Goal: Information Seeking & Learning: Check status

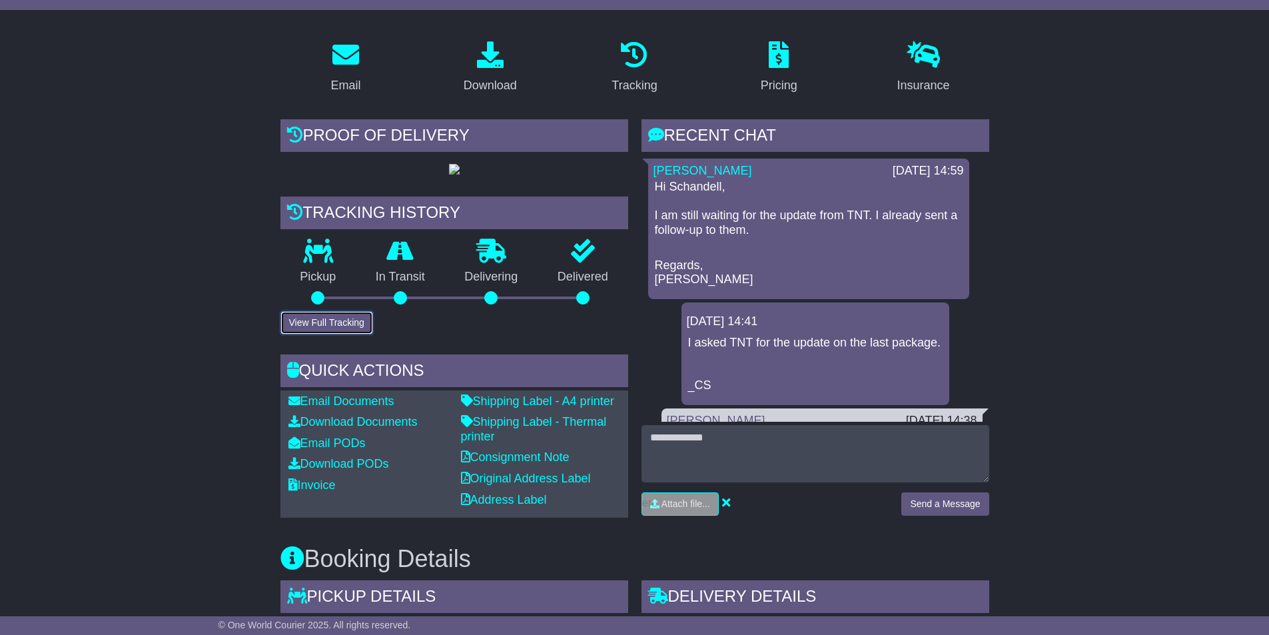
click at [352, 334] on button "View Full Tracking" at bounding box center [326, 322] width 93 height 23
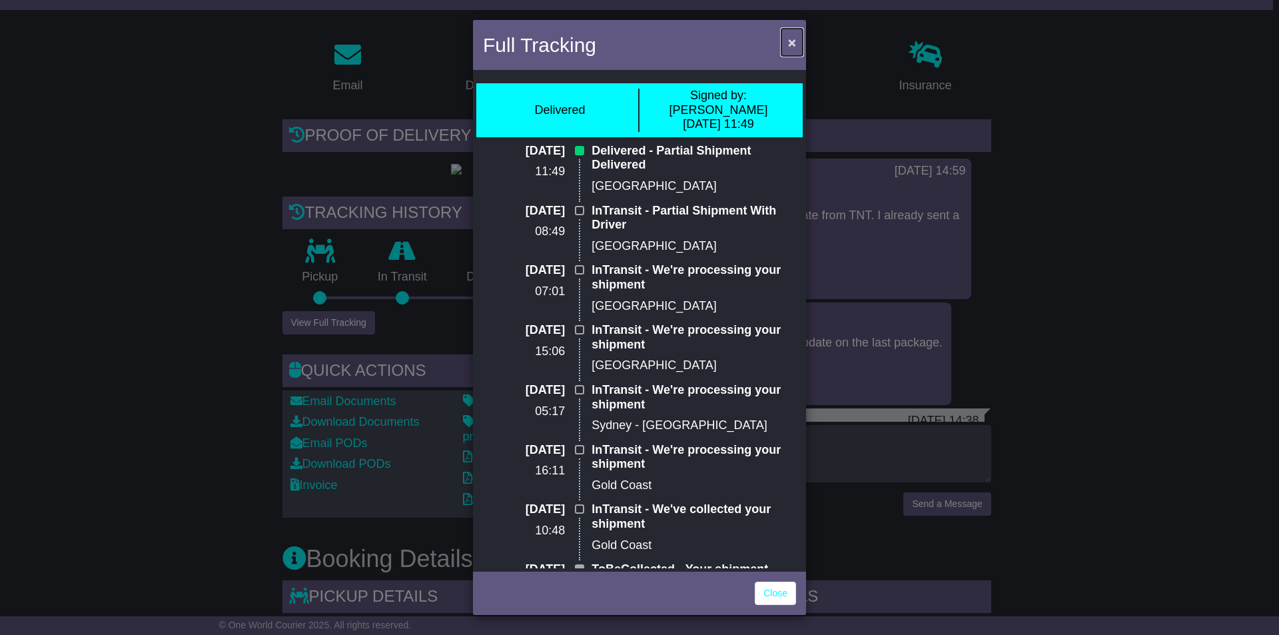
click at [788, 39] on span "×" at bounding box center [792, 42] width 8 height 15
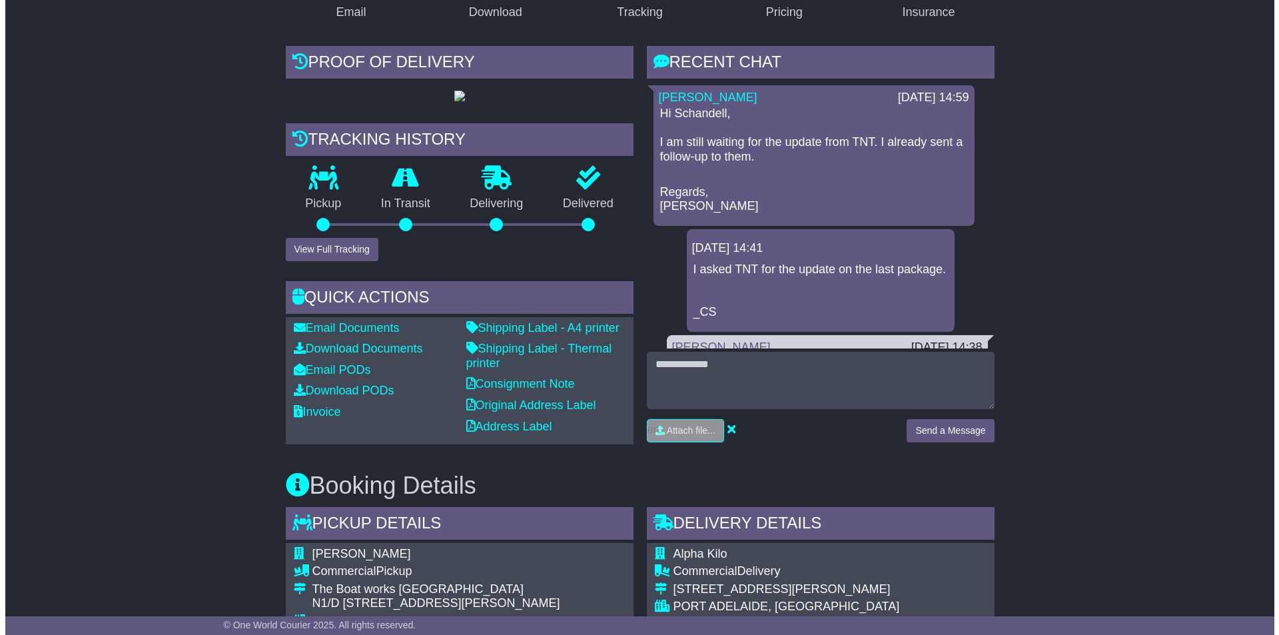
scroll to position [138, 0]
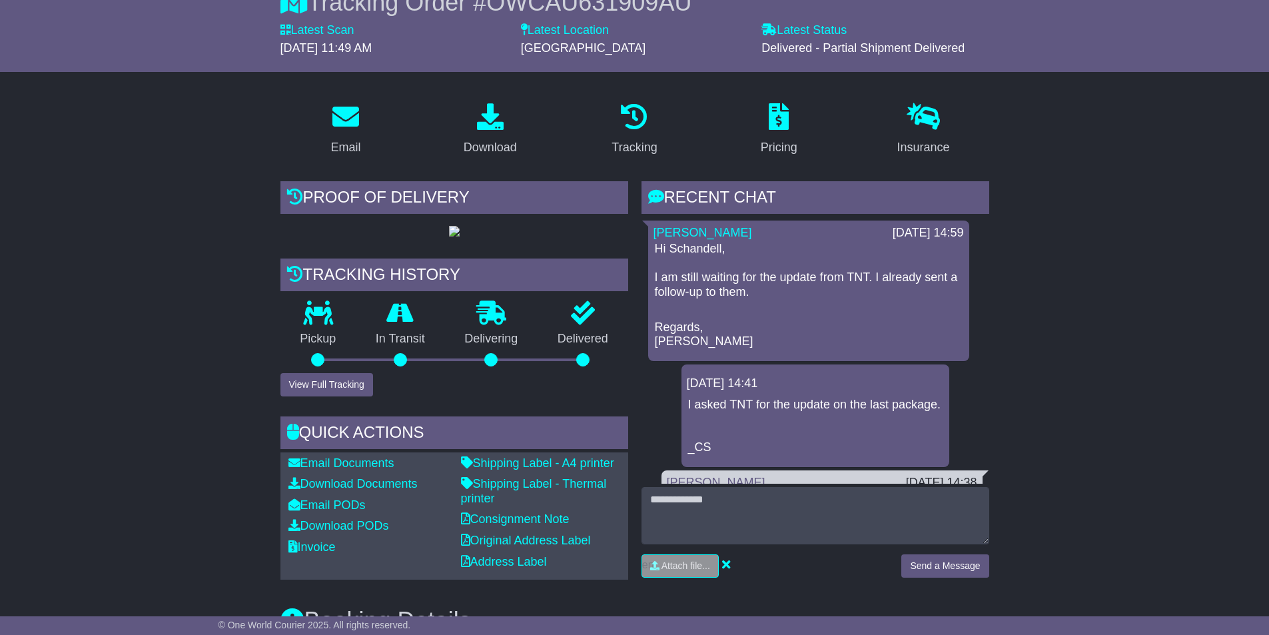
click at [331, 396] on button "View Full Tracking" at bounding box center [326, 384] width 93 height 23
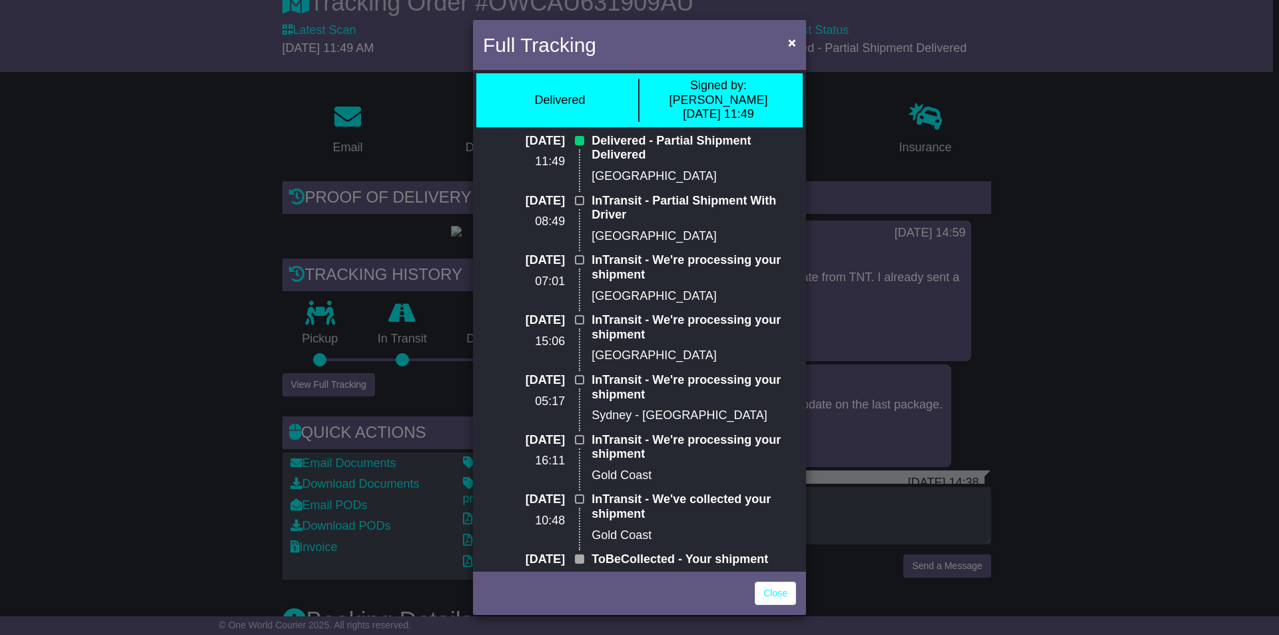
scroll to position [7, 0]
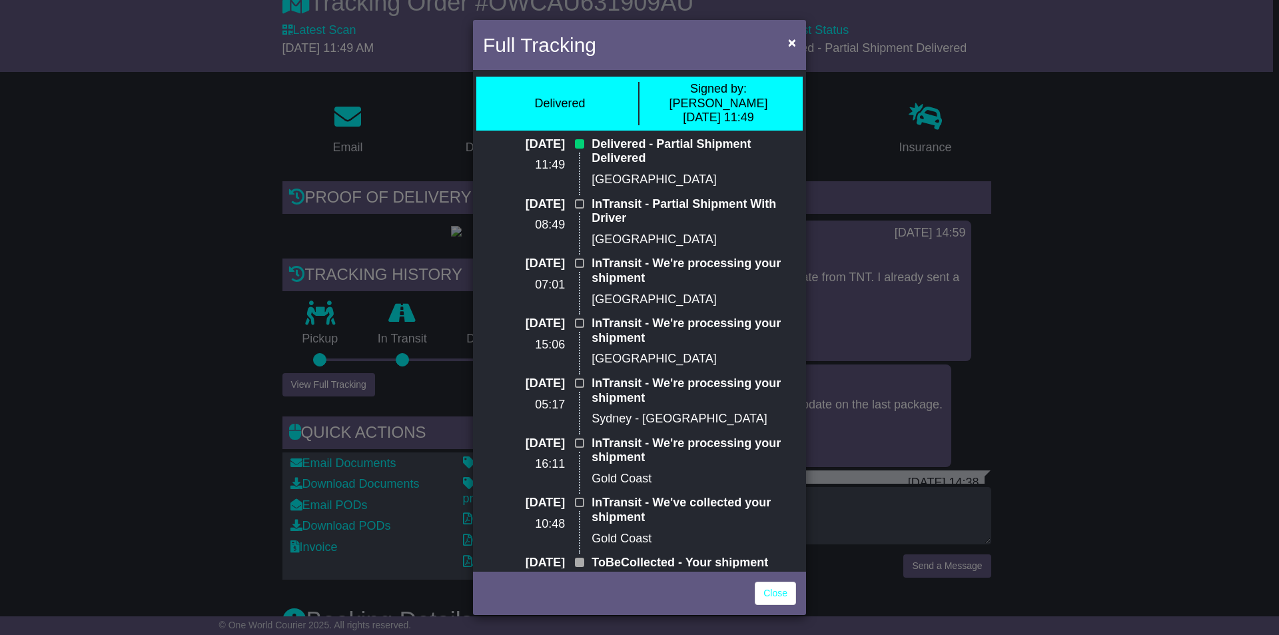
click at [160, 224] on div "Full Tracking × Delivered Signed by: [PERSON_NAME] [DATE] 11:49 [DATE] 11:49 De…" at bounding box center [639, 317] width 1279 height 635
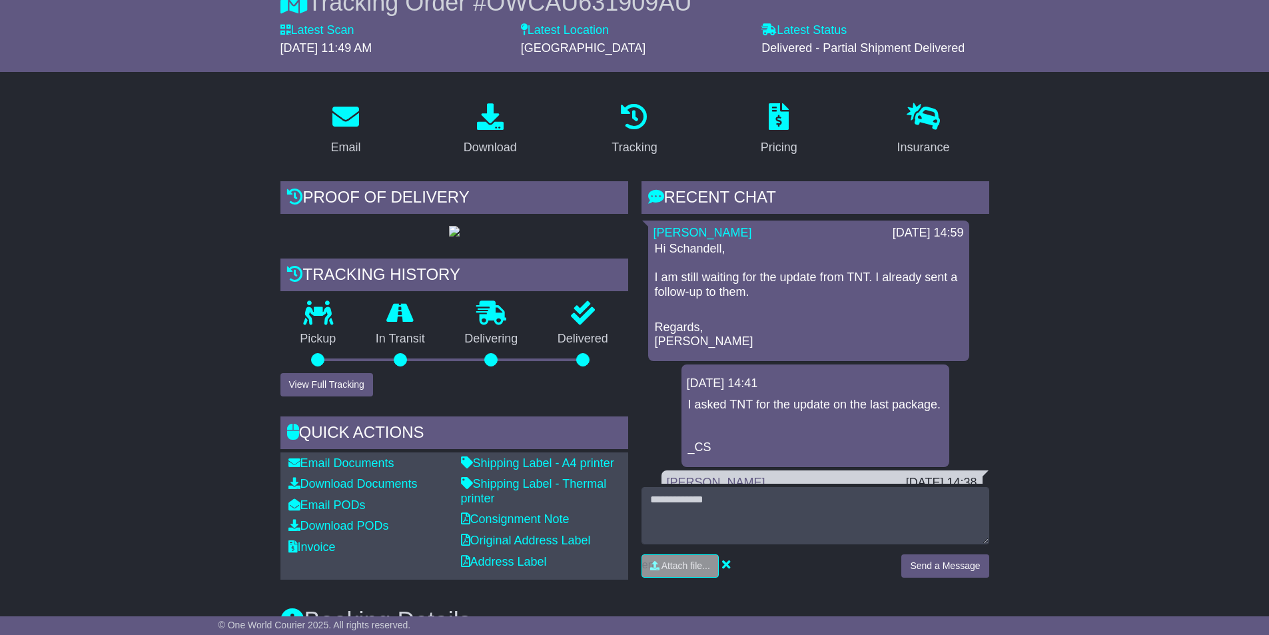
click at [309, 396] on button "View Full Tracking" at bounding box center [326, 384] width 93 height 23
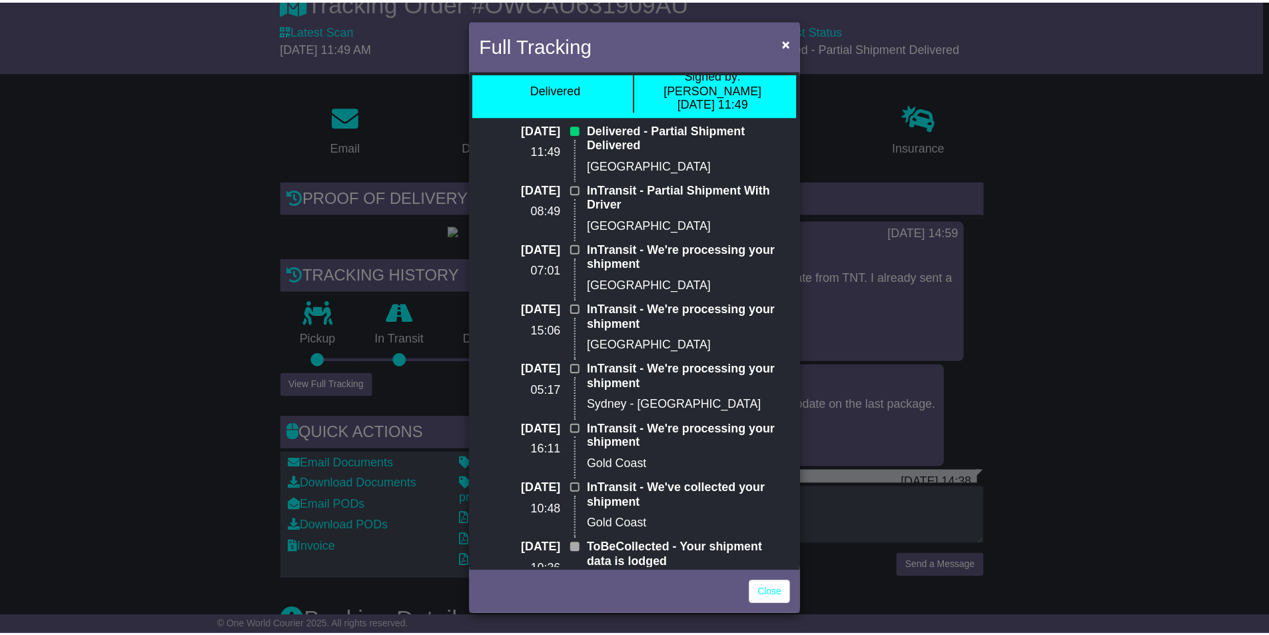
scroll to position [0, 0]
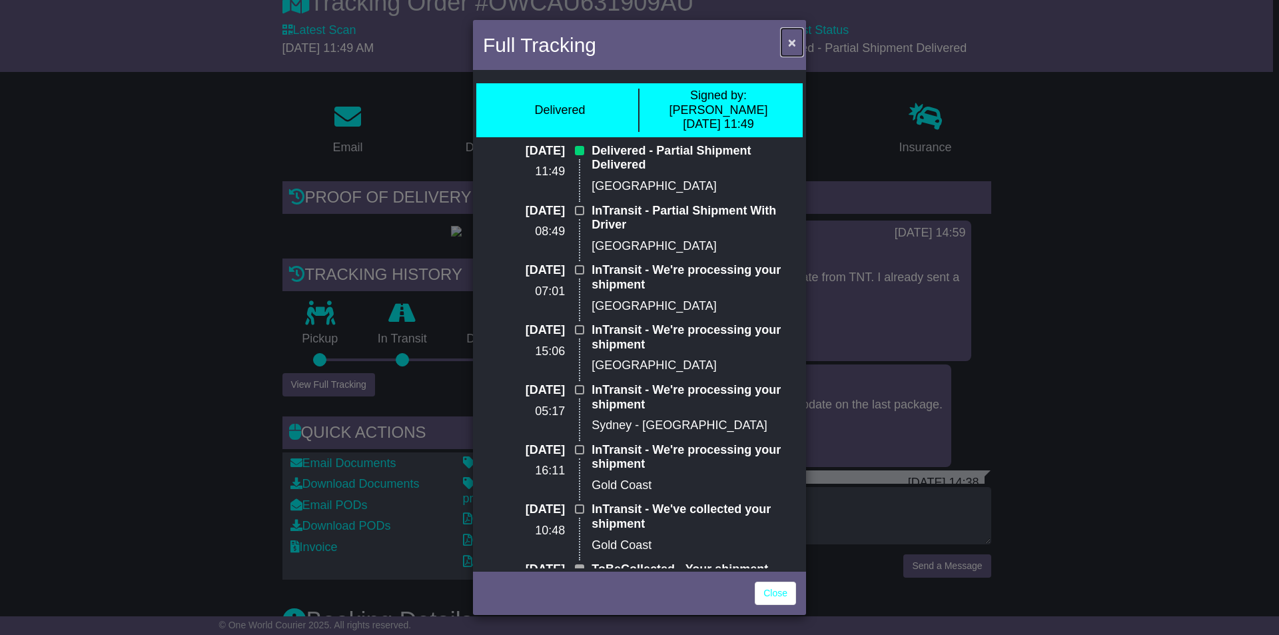
click at [790, 45] on span "×" at bounding box center [792, 42] width 8 height 15
